Goal: Task Accomplishment & Management: Use online tool/utility

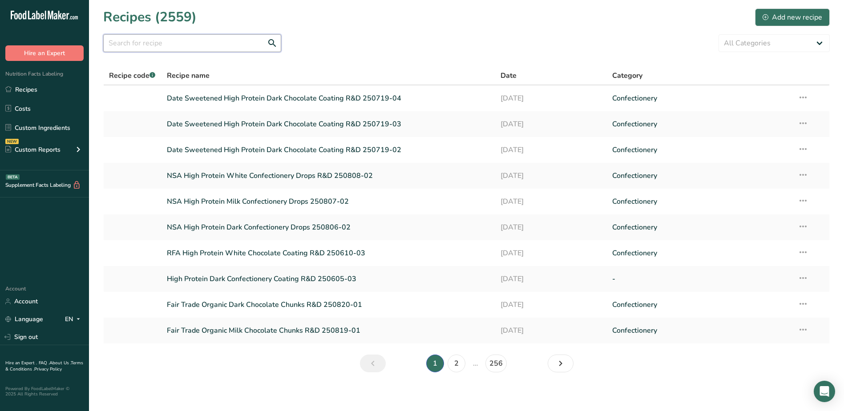
click at [195, 46] on input "text" at bounding box center [192, 43] width 178 height 18
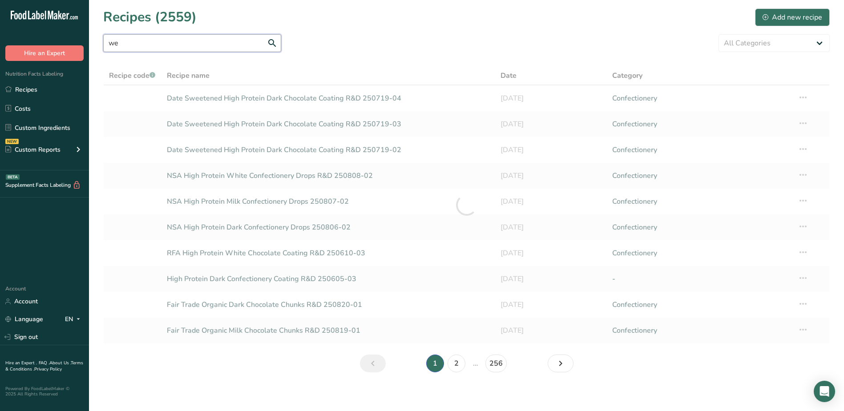
type input "w"
type input "woodstock"
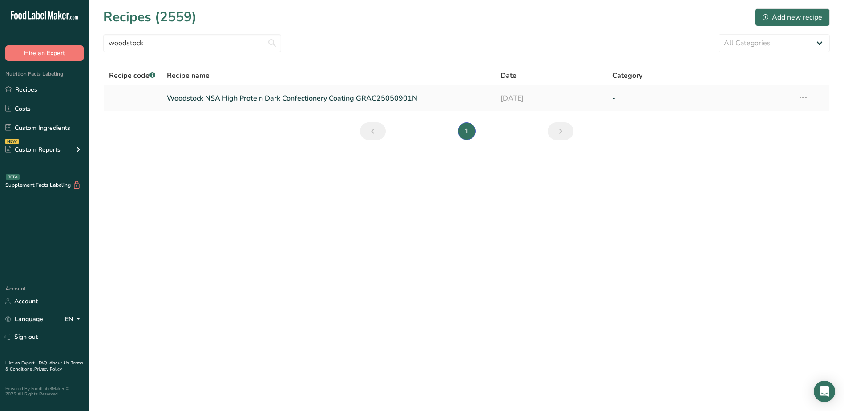
click at [312, 105] on link "Woodstock NSA High Protein Dark Confectionery Coating GRAC25050901N" at bounding box center [329, 98] width 324 height 19
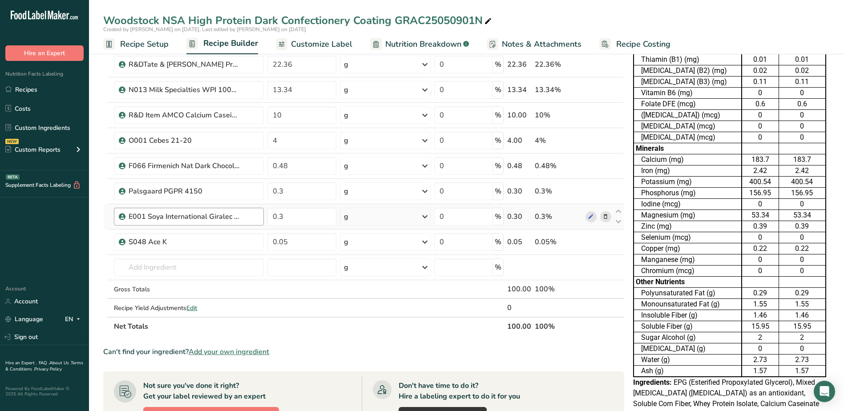
scroll to position [267, 0]
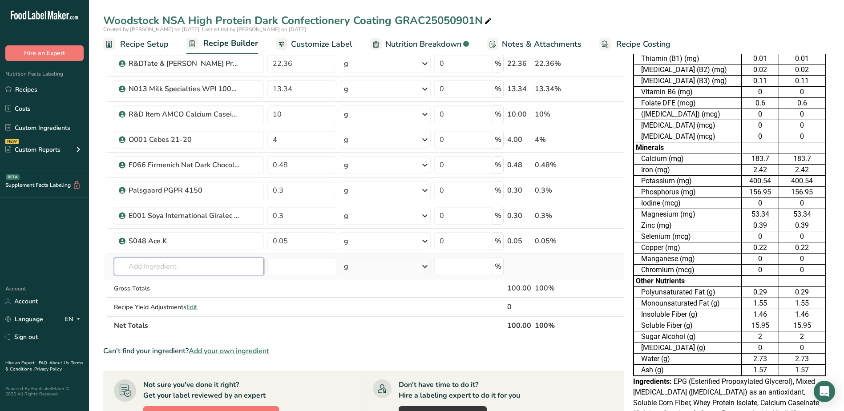
click at [170, 267] on input "text" at bounding box center [189, 267] width 150 height 18
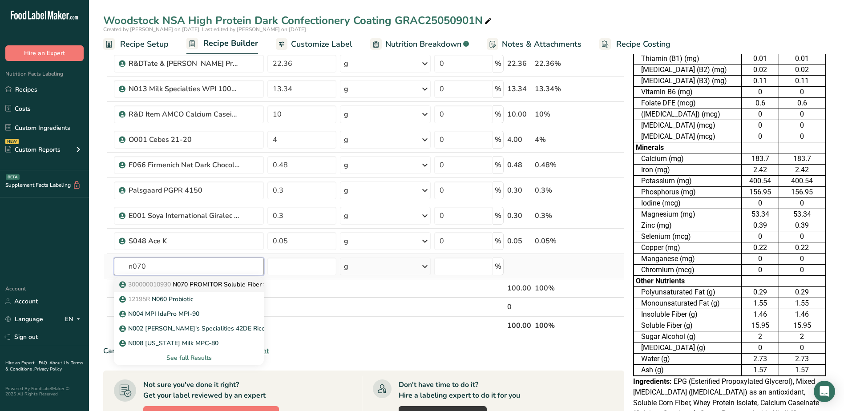
type input "n070"
click at [171, 284] on span "300000010930" at bounding box center [149, 284] width 43 height 8
type input "N070 PROMITOR Soluble Fiber 90B"
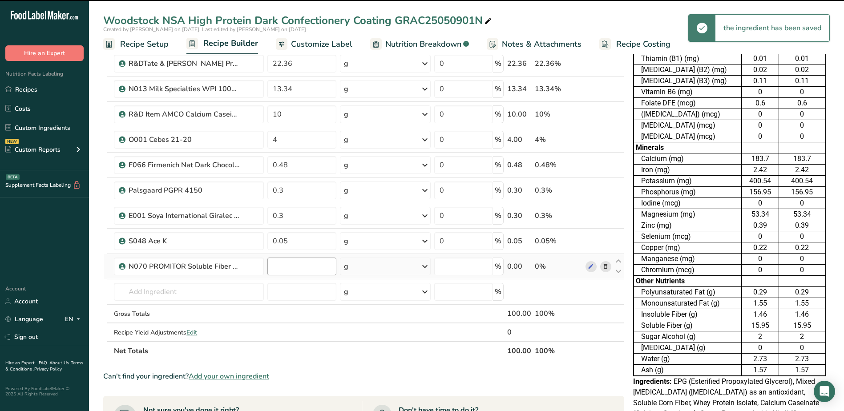
type input "0"
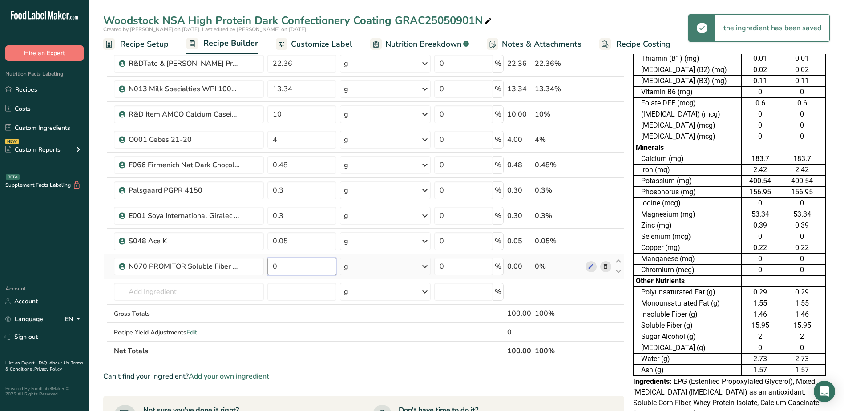
click at [288, 268] on input "0" at bounding box center [301, 267] width 69 height 18
type input "22.36"
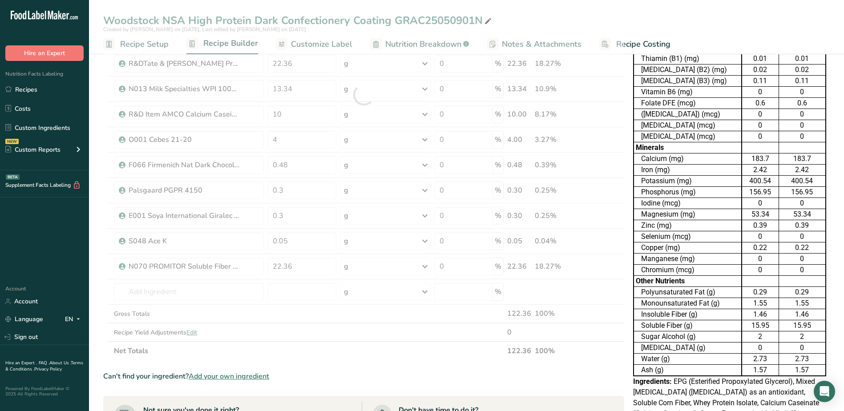
click at [361, 355] on div "Ingredient * Amount * Unit * Waste * .a-a{fill:#347362;}.b-a{fill:#fff;} Grams …" at bounding box center [363, 94] width 521 height 531
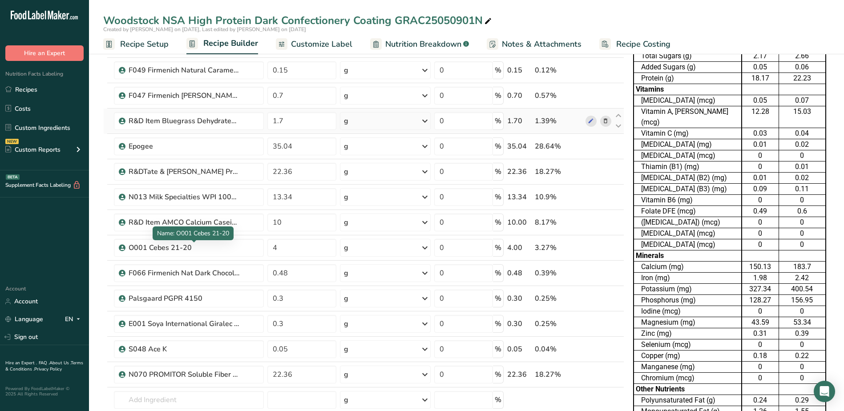
scroll to position [134, 0]
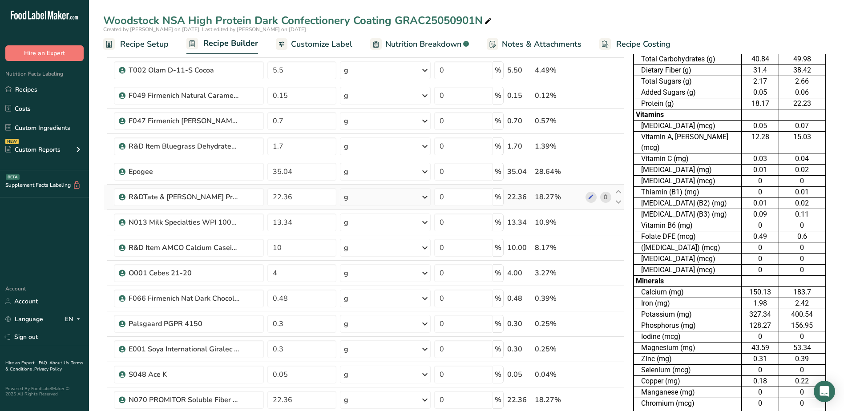
click at [606, 199] on icon at bounding box center [606, 197] width 6 height 9
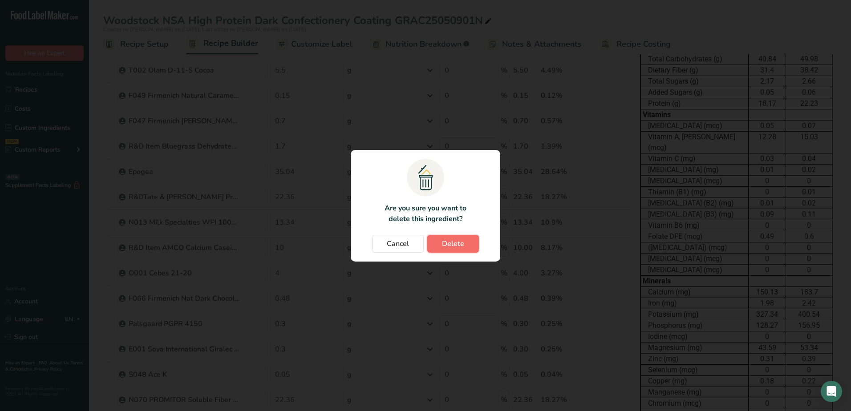
click at [466, 237] on button "Delete" at bounding box center [453, 244] width 52 height 18
type input "13.34"
type input "10"
type input "4"
type input "0.48"
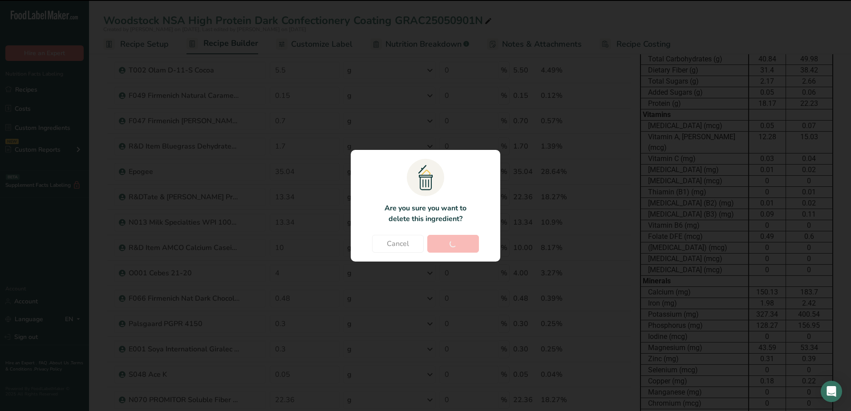
type input "0.3"
type input "0.05"
type input "22.36"
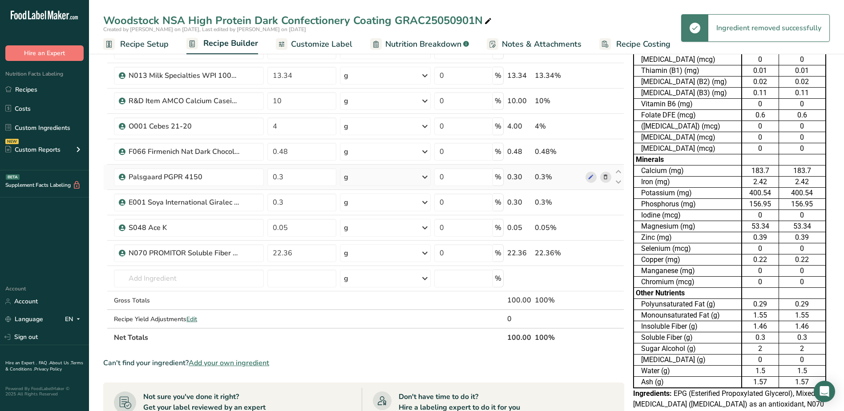
scroll to position [267, 0]
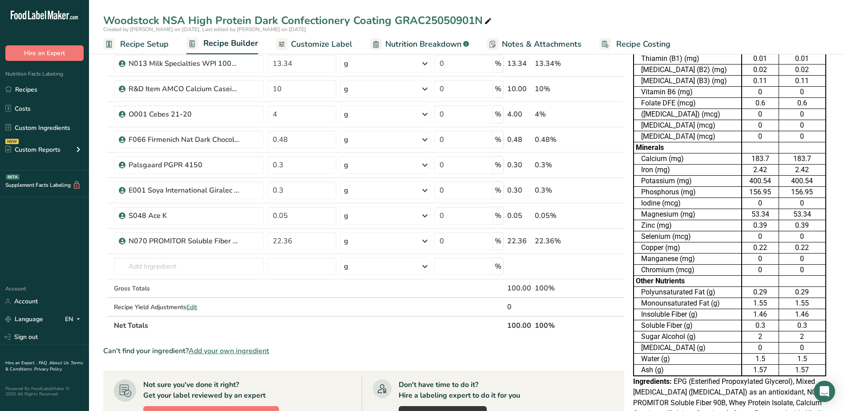
click at [314, 47] on span "Customize Label" at bounding box center [321, 44] width 61 height 12
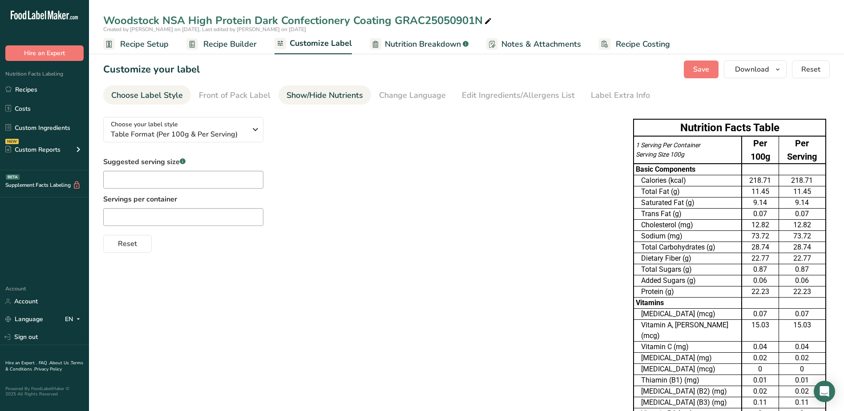
click at [343, 95] on div "Show/Hide Nutrients" at bounding box center [325, 95] width 77 height 12
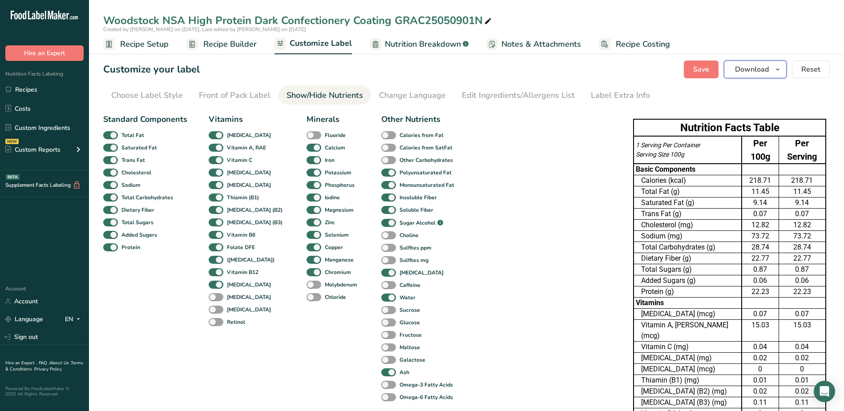
click at [779, 74] on icon "button" at bounding box center [777, 69] width 7 height 11
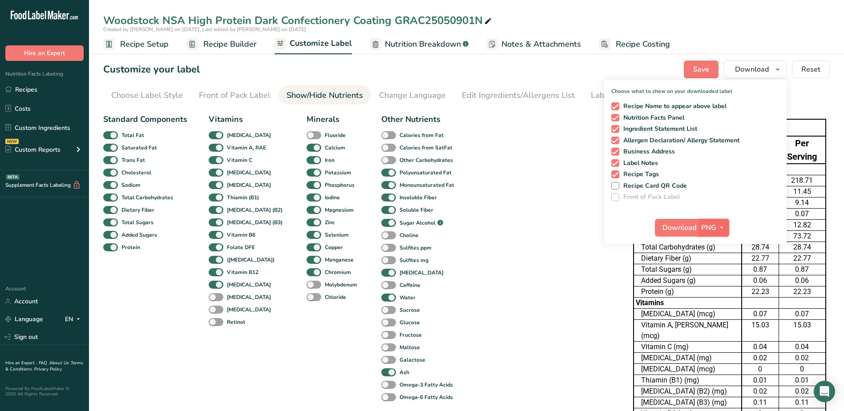
click at [722, 229] on icon "button" at bounding box center [721, 227] width 7 height 11
click at [715, 307] on link "XLSX" at bounding box center [715, 304] width 28 height 15
checkbox input "false"
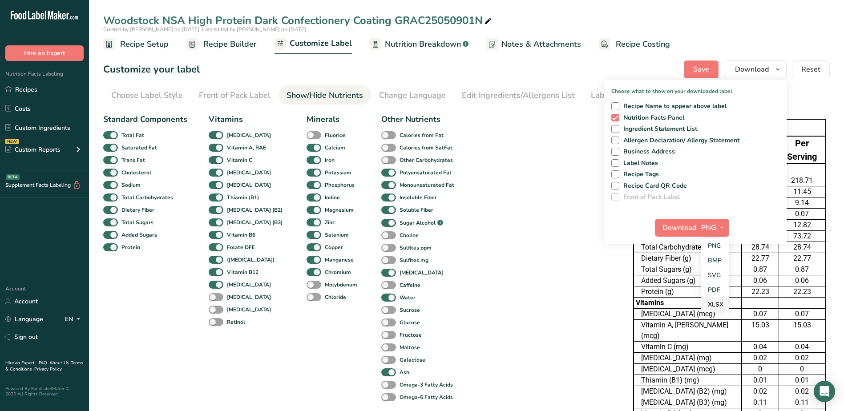
checkbox input "false"
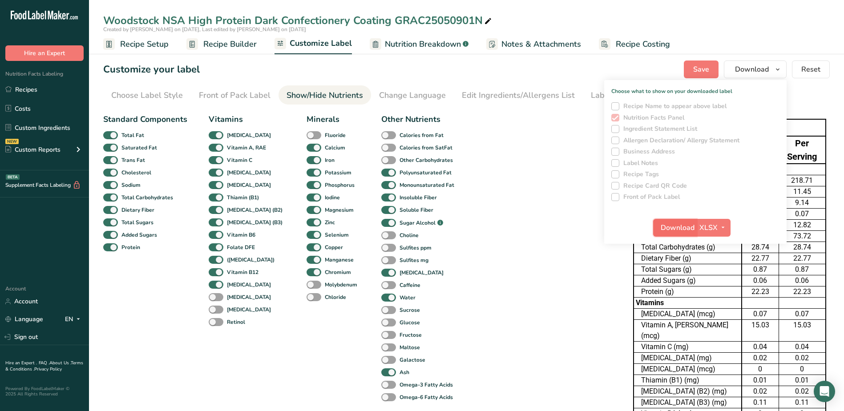
click at [682, 226] on span "Download" at bounding box center [678, 228] width 34 height 11
